Goal: Task Accomplishment & Management: Use online tool/utility

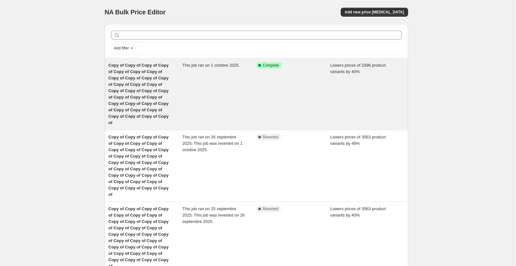
click at [278, 79] on div "Success Complete Complete" at bounding box center [293, 94] width 74 height 64
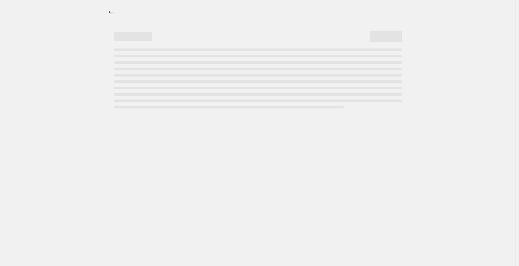
select select "percentage"
select select "not_equal"
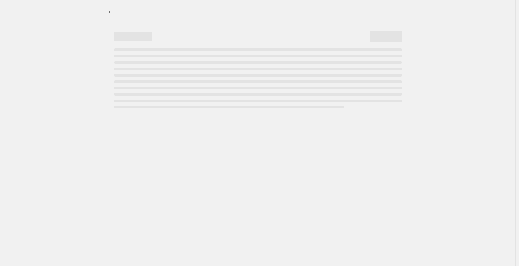
select select "not_equal"
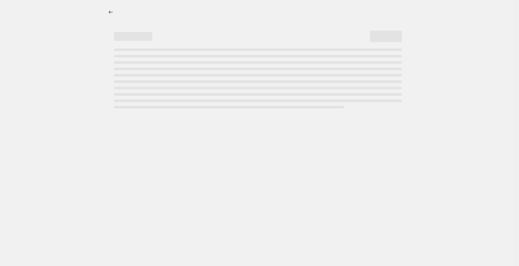
select select "not_equal"
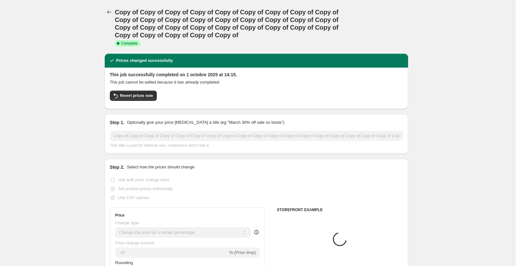
select select "collection"
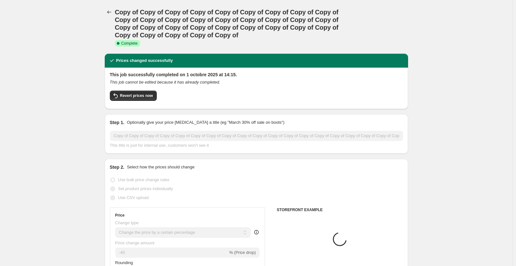
select select "collection"
select select "tag"
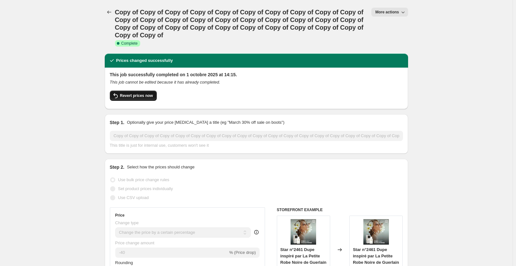
click at [135, 95] on span "Revert prices now" at bounding box center [136, 95] width 33 height 5
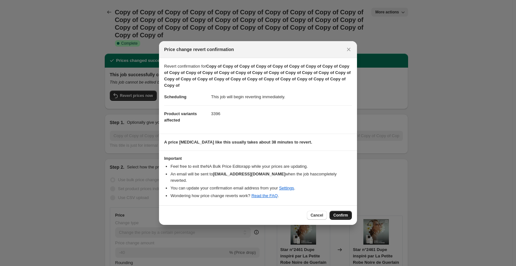
click at [347, 215] on button "Confirm" at bounding box center [340, 215] width 22 height 9
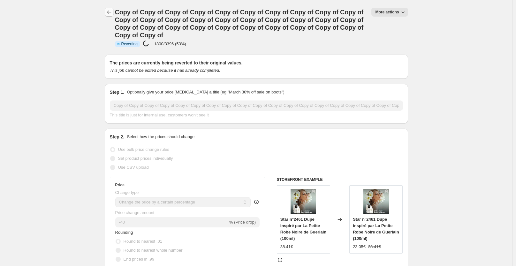
click at [110, 10] on icon "Price change jobs" at bounding box center [109, 12] width 6 height 6
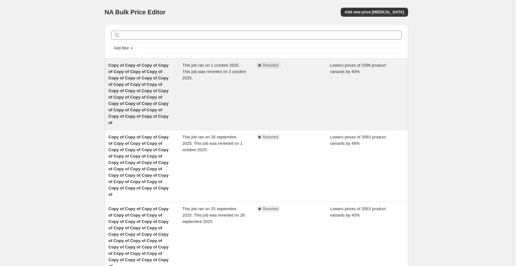
click at [186, 85] on div "This job ran on 1 octobre 2025. This job was reverted on 3 octobre 2025." at bounding box center [219, 94] width 74 height 64
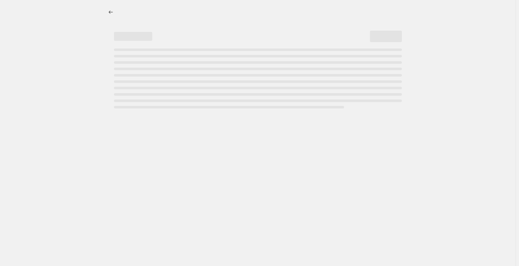
select select "percentage"
select select "collection"
select select "not_equal"
select select "collection"
select select "not_equal"
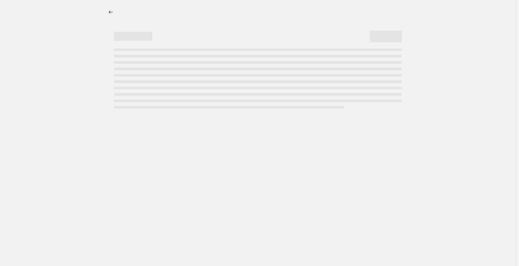
select select "collection"
select select "not_equal"
select select "collection"
select select "not_equal"
select select "collection"
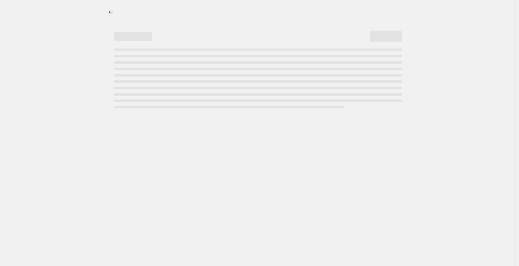
select select "not_equal"
select select "collection"
select select "not_equal"
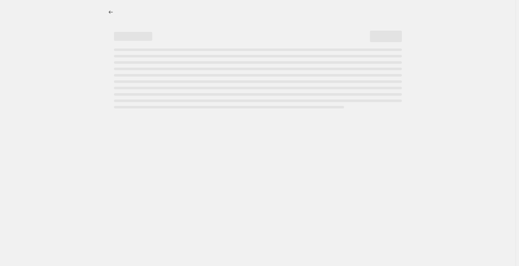
select select "not_equal"
select select "collection"
select select "not_equal"
select select "tag"
select select "not_equal"
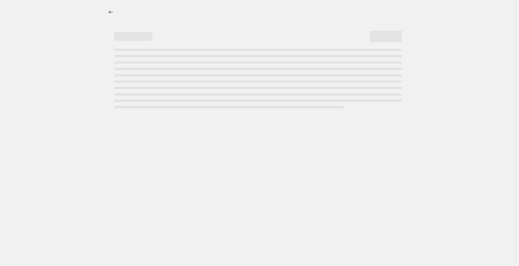
select select "not_equal"
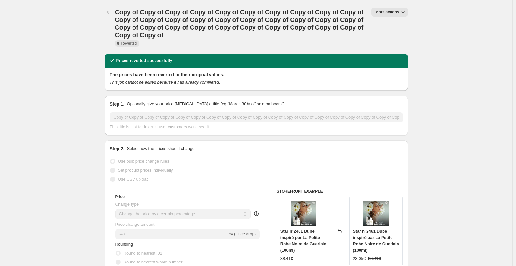
click at [397, 11] on span "More actions" at bounding box center [387, 12] width 24 height 5
click at [392, 26] on span "Copy to new job" at bounding box center [393, 25] width 30 height 5
select select "percentage"
select select "collection"
select select "not_equal"
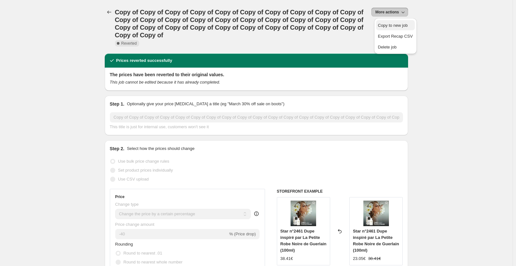
select select "collection"
select select "not_equal"
select select "collection"
select select "not_equal"
select select "collection"
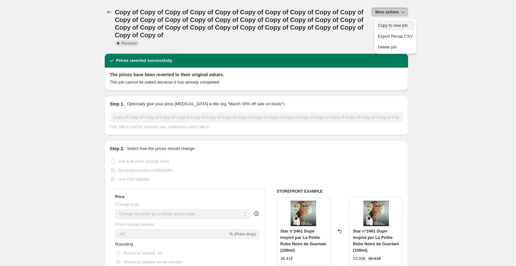
select select "not_equal"
select select "collection"
select select "not_equal"
select select "collection"
select select "not_equal"
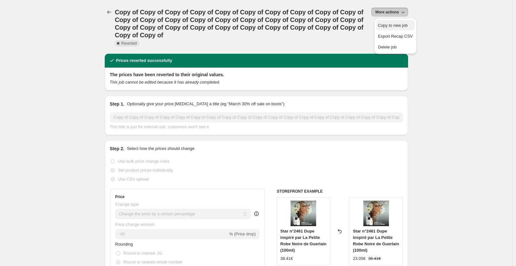
select select "not_equal"
select select "collection"
select select "not_equal"
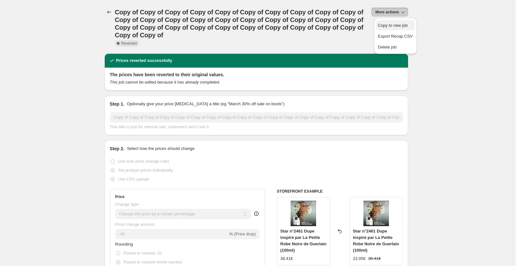
select select "tag"
select select "not_equal"
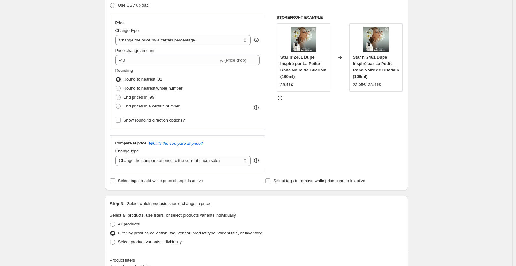
scroll to position [106, 0]
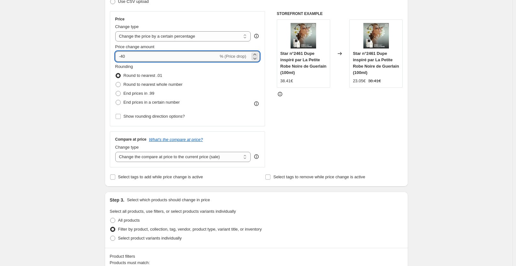
click at [124, 57] on input "-40" at bounding box center [166, 56] width 103 height 10
click at [132, 57] on input "-40" at bounding box center [166, 56] width 103 height 10
type input "-48"
click at [317, 105] on div "STOREFRONT EXAMPLE Star n°2461 Dupe inspiré par La Petite Robe Noire de Guerlai…" at bounding box center [340, 89] width 126 height 156
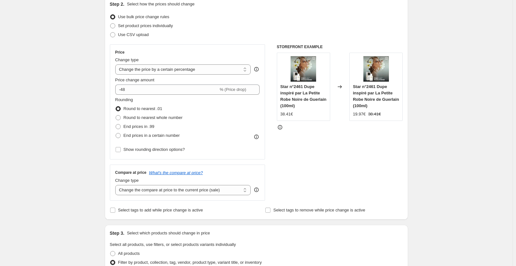
scroll to position [70, 0]
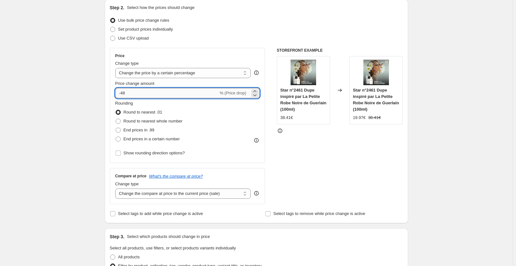
click at [172, 90] on input "-48" at bounding box center [166, 93] width 103 height 10
click at [300, 150] on div "STOREFRONT EXAMPLE Star n°2461 Dupe inspiré par La Petite Robe Noire de Guerlai…" at bounding box center [340, 126] width 126 height 156
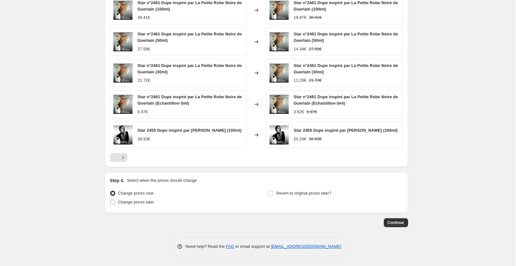
scroll to position [608, 0]
click at [399, 225] on span "Continue" at bounding box center [395, 222] width 17 height 5
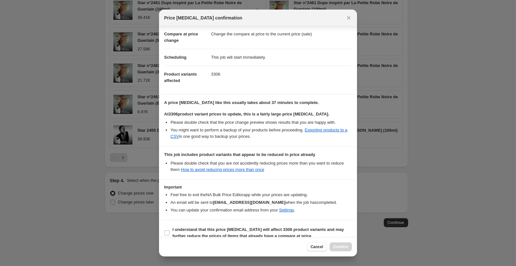
scroll to position [57, 0]
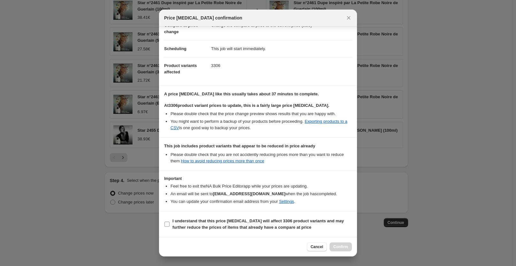
click at [260, 223] on b "I understand that this price [MEDICAL_DATA] will affect 3306 product variants a…" at bounding box center [257, 224] width 171 height 11
click at [169, 223] on input "I understand that this price [MEDICAL_DATA] will affect 3306 product variants a…" at bounding box center [166, 224] width 5 height 5
checkbox input "true"
click at [340, 247] on span "Confirm" at bounding box center [340, 246] width 15 height 5
type input "Copy of Copy of Copy of Copy of Copy of Copy of Copy of Copy of Copy of Copy of…"
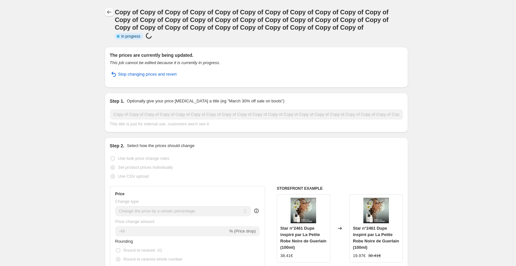
click at [110, 12] on icon "Price change jobs" at bounding box center [109, 12] width 6 height 6
